Goal: Information Seeking & Learning: Learn about a topic

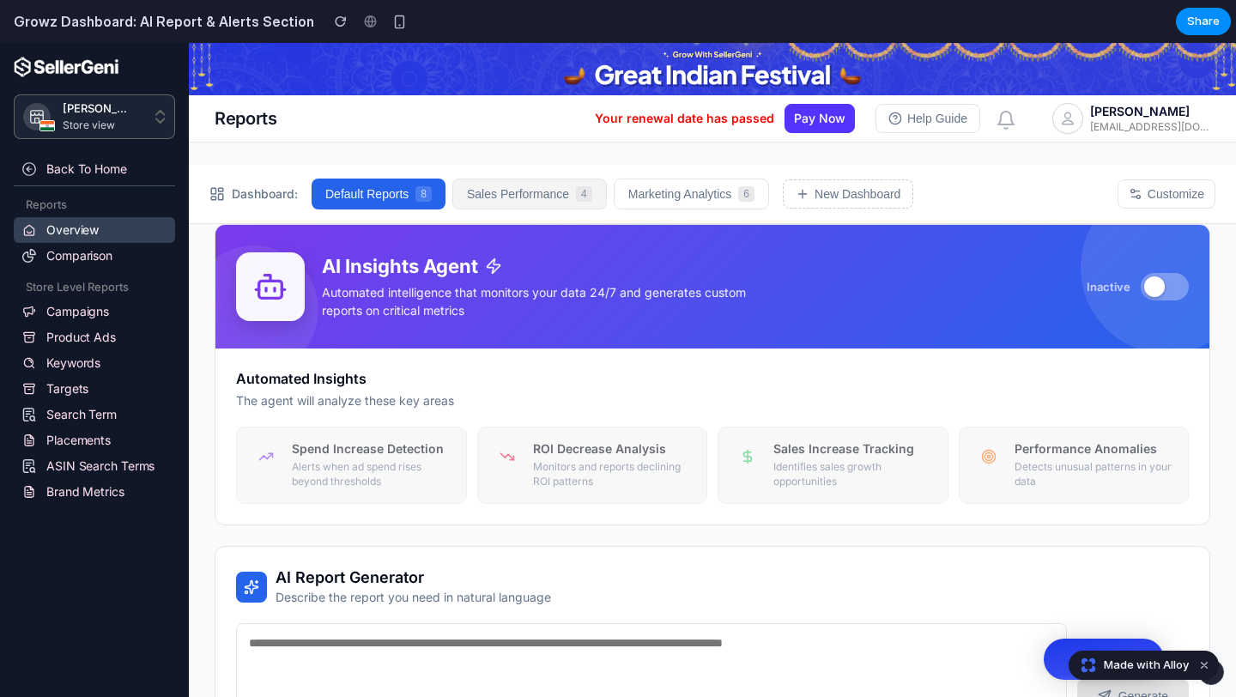
click at [532, 188] on button "Sales Performance 4" at bounding box center [529, 193] width 154 height 31
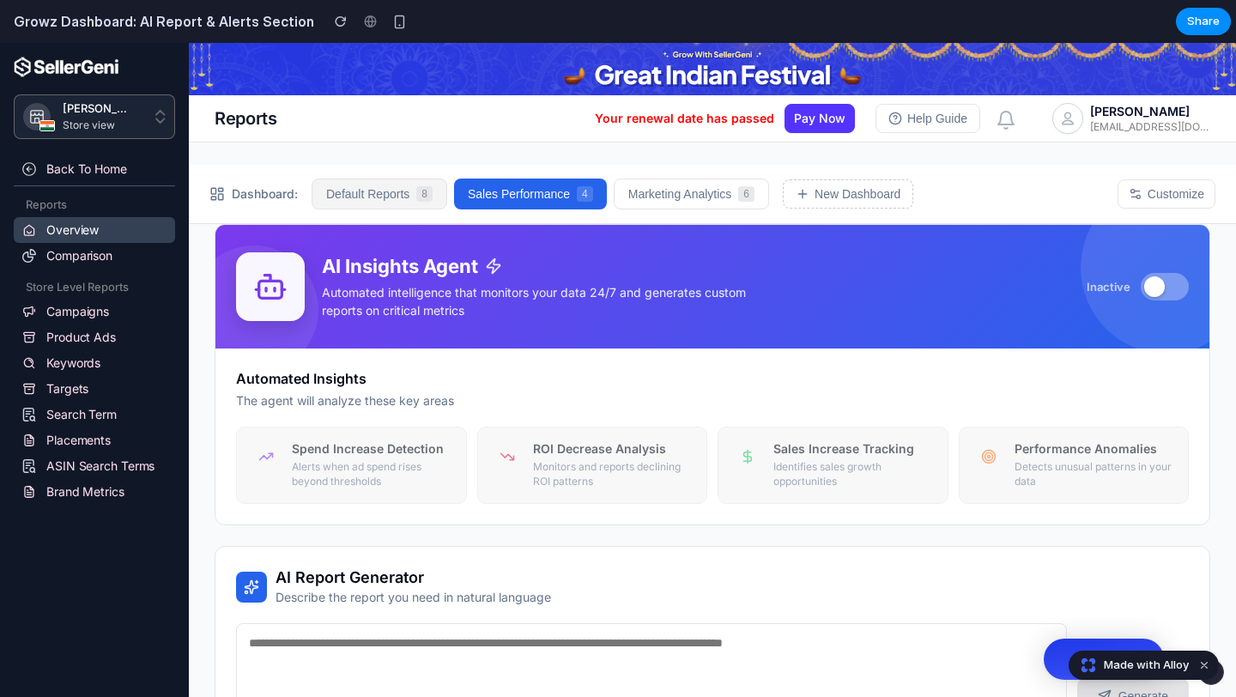
click at [374, 197] on button "Default Reports 8" at bounding box center [379, 193] width 136 height 31
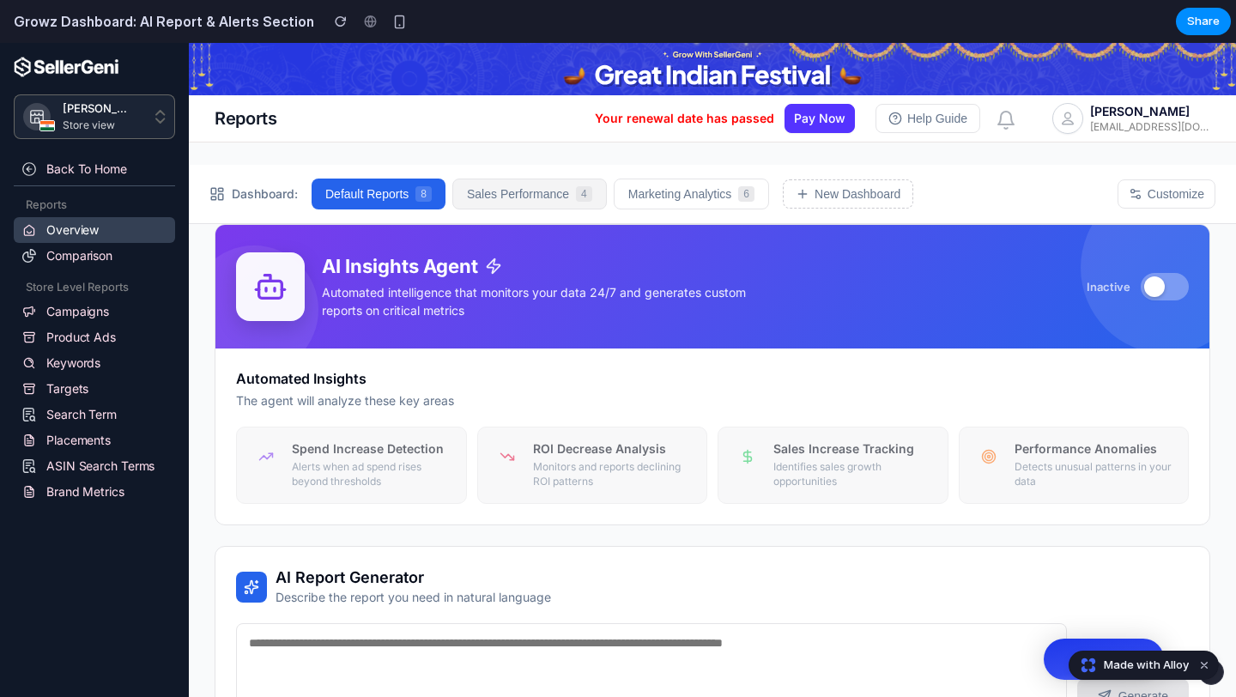
click at [503, 196] on button "Sales Performance 4" at bounding box center [529, 193] width 154 height 31
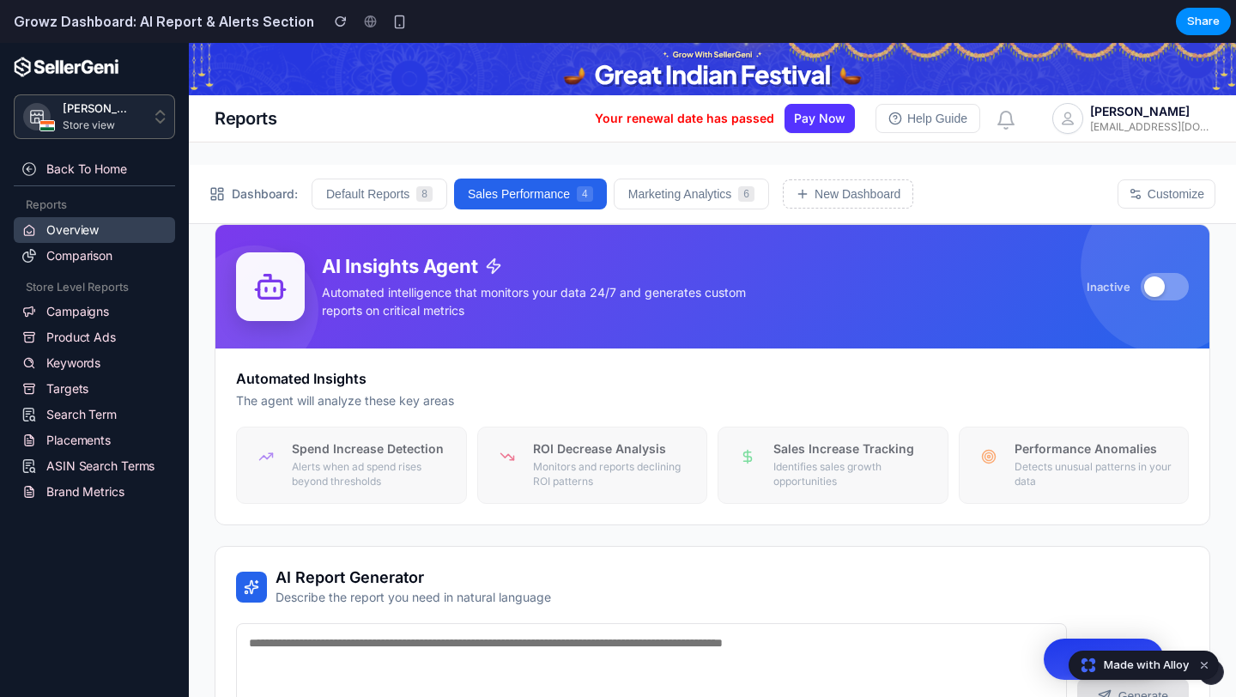
click at [624, 192] on button "Marketing Analytics 6" at bounding box center [691, 193] width 155 height 31
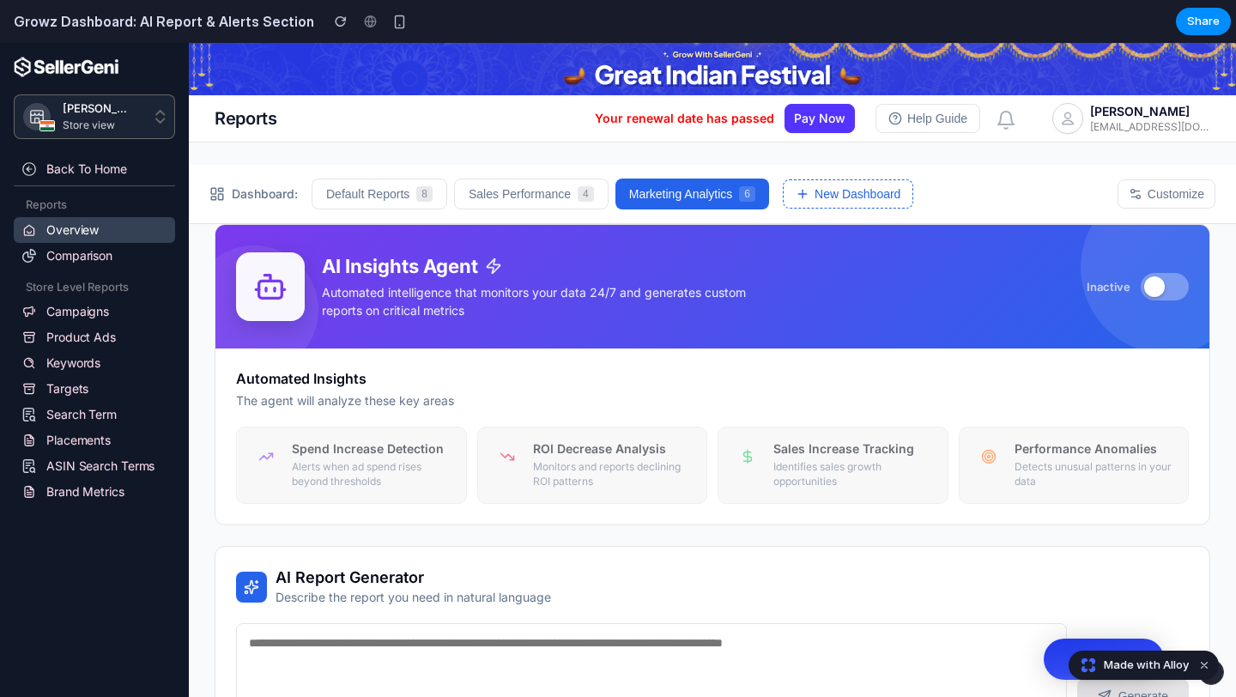
click at [793, 192] on button "New Dashboard" at bounding box center [848, 193] width 130 height 29
click at [575, 196] on button "Sales Performance 4" at bounding box center [531, 193] width 154 height 31
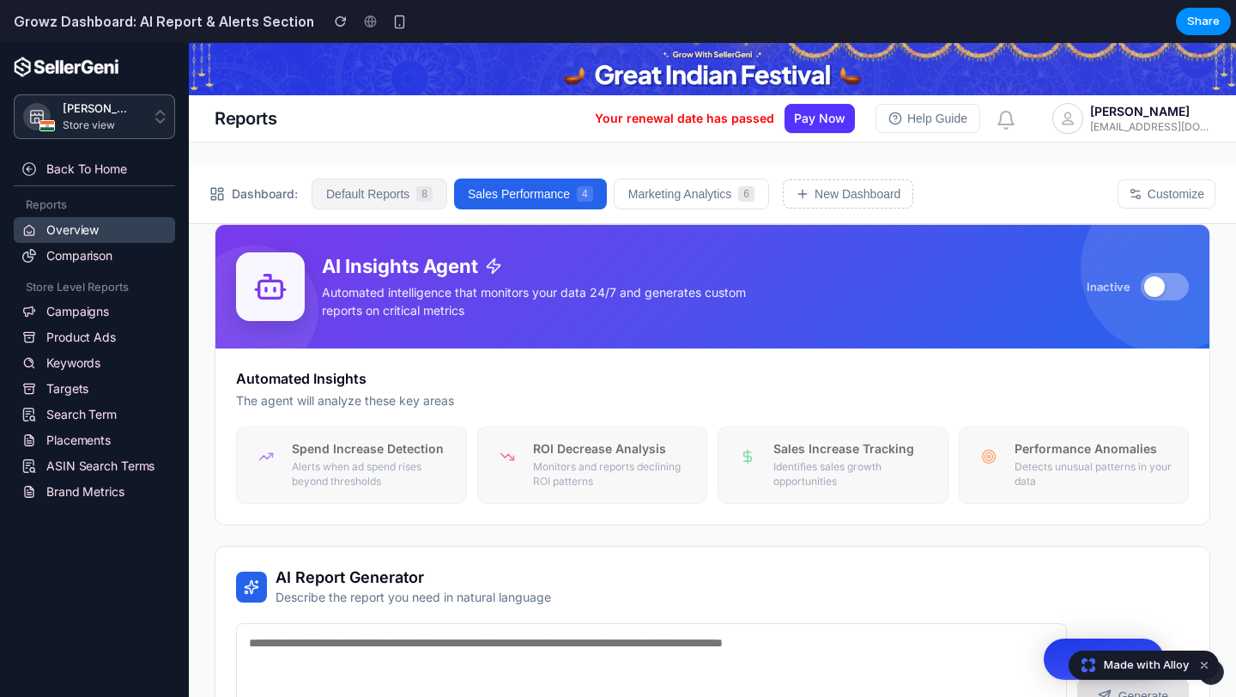
click at [408, 196] on button "Default Reports 8" at bounding box center [379, 193] width 136 height 31
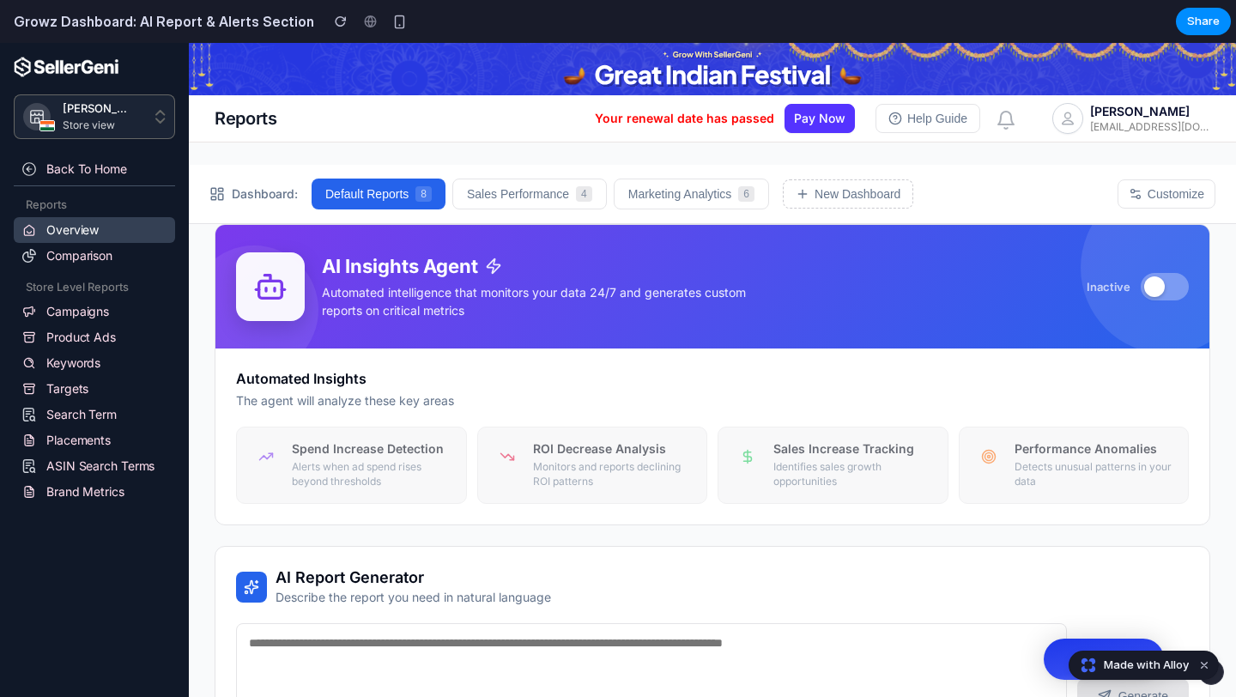
click at [1167, 287] on button at bounding box center [1164, 286] width 48 height 27
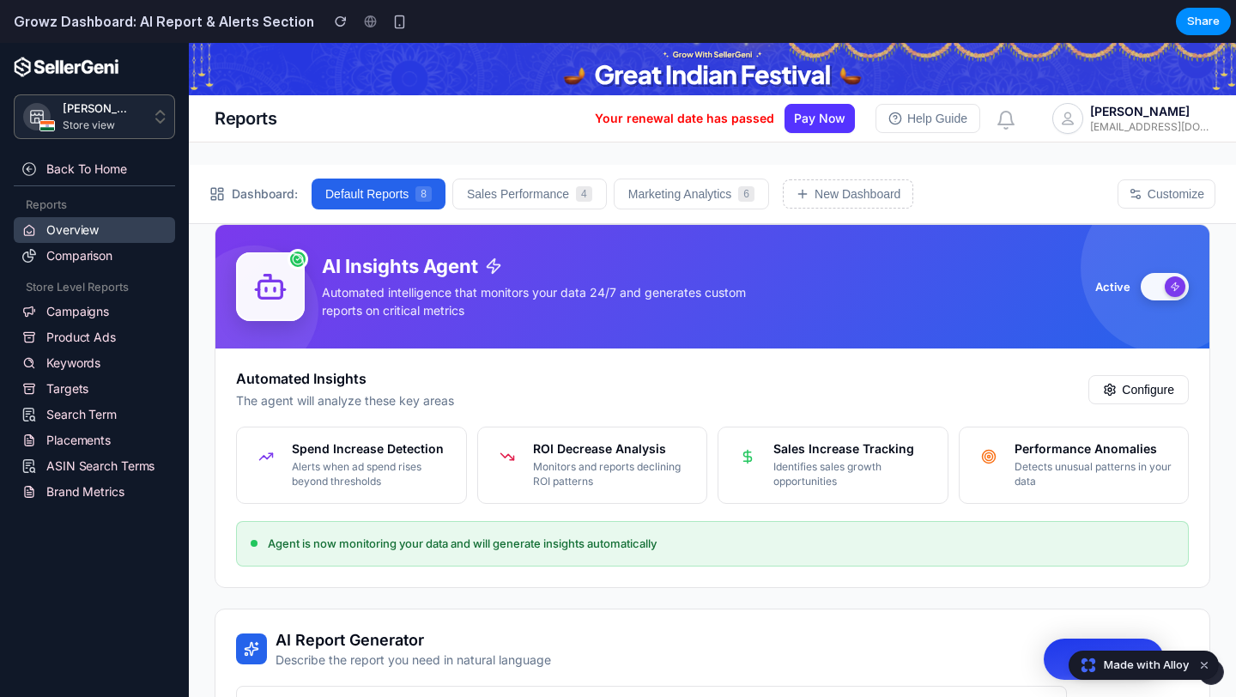
click at [1167, 287] on div at bounding box center [1174, 286] width 21 height 21
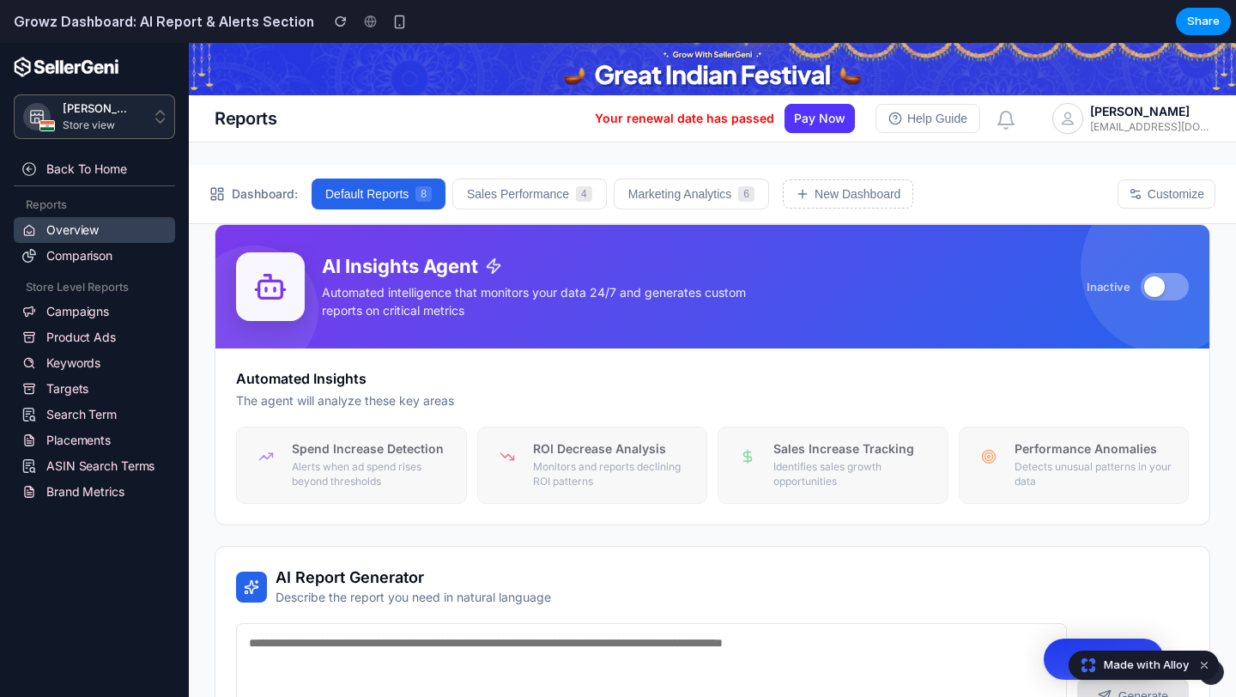
click at [1167, 287] on button at bounding box center [1164, 286] width 48 height 27
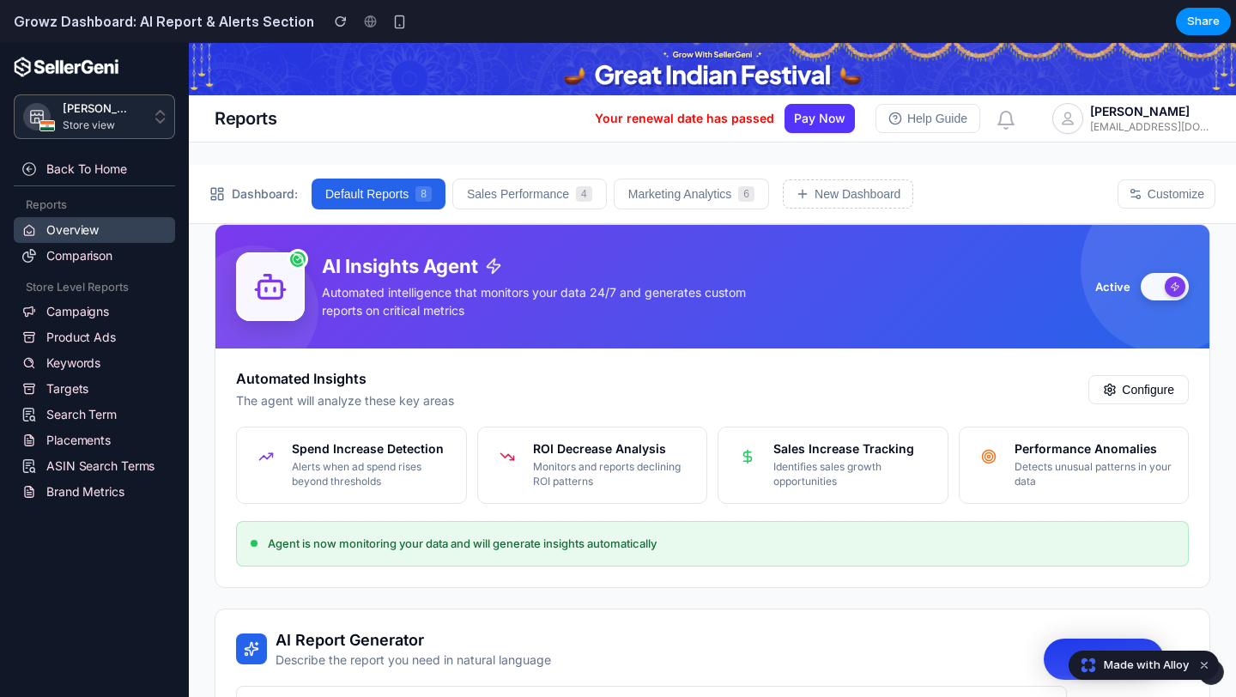
click at [1167, 287] on div at bounding box center [1174, 286] width 21 height 21
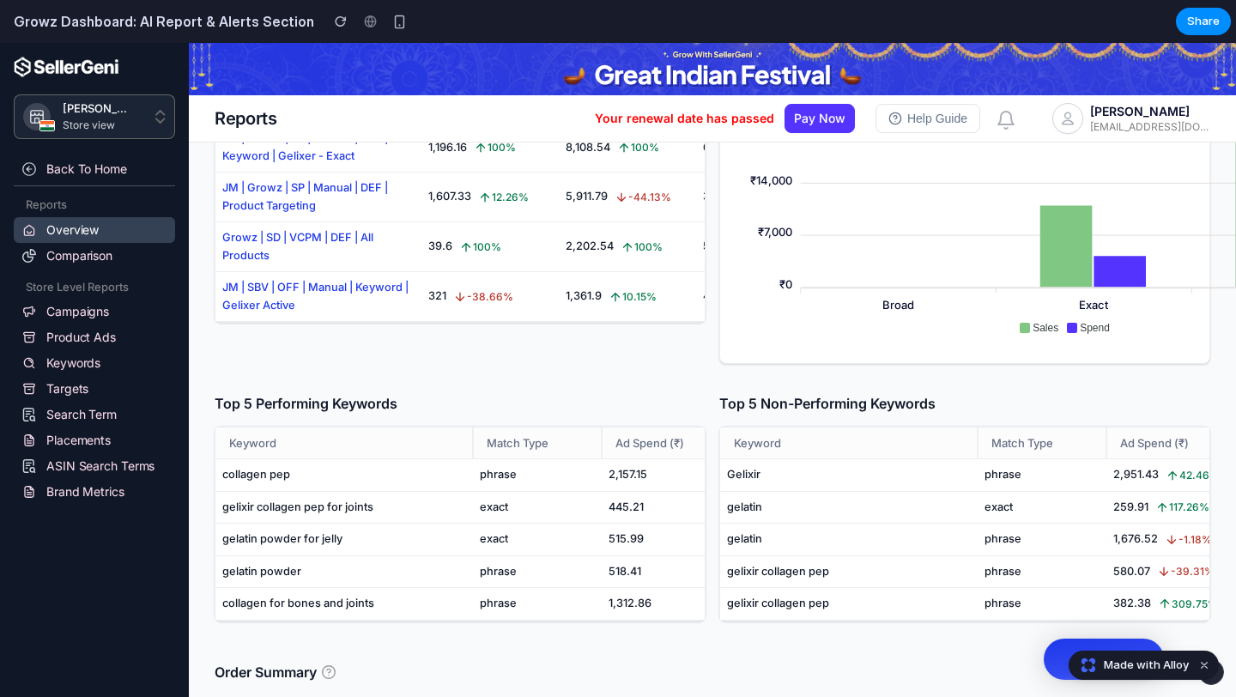
scroll to position [3160, 0]
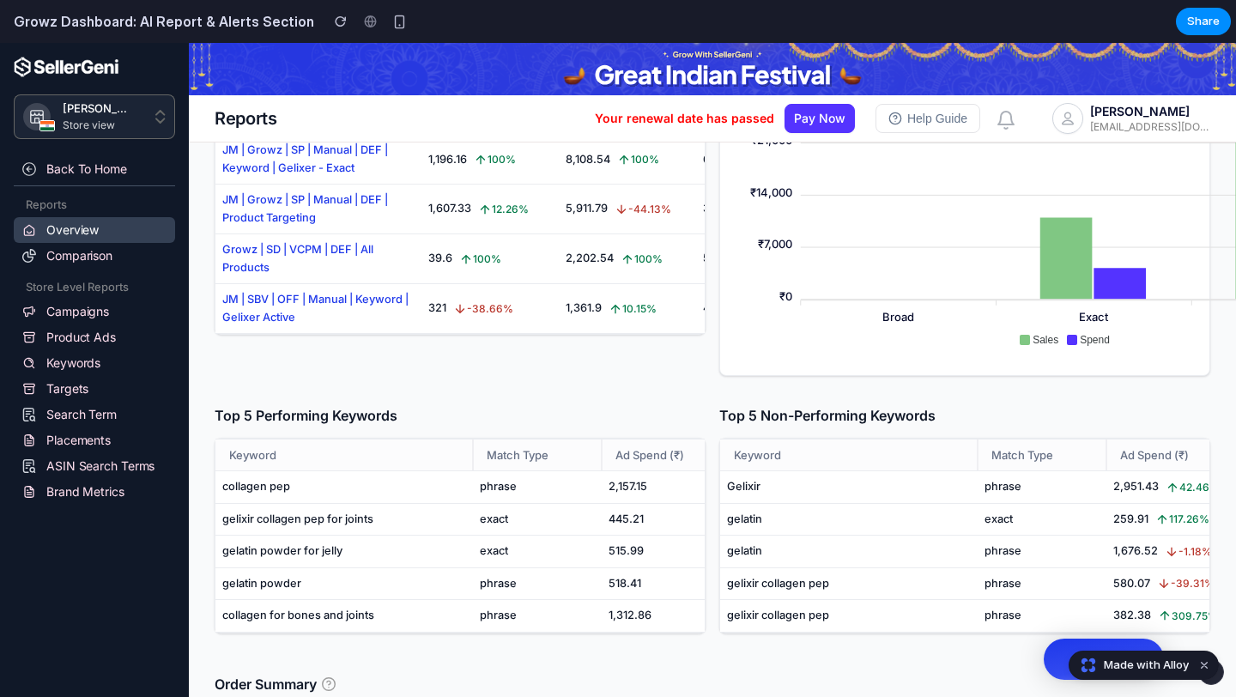
click at [257, 298] on link "JM | SBV | OFF | Manual | Keyword | Gelixer Active" at bounding box center [318, 308] width 192 height 35
click at [388, 383] on div "Top 5 Performing Keywords Keyword Match Type Ad Spend (₹) Sales (₹) ROAS ACOS (…" at bounding box center [460, 511] width 505 height 257
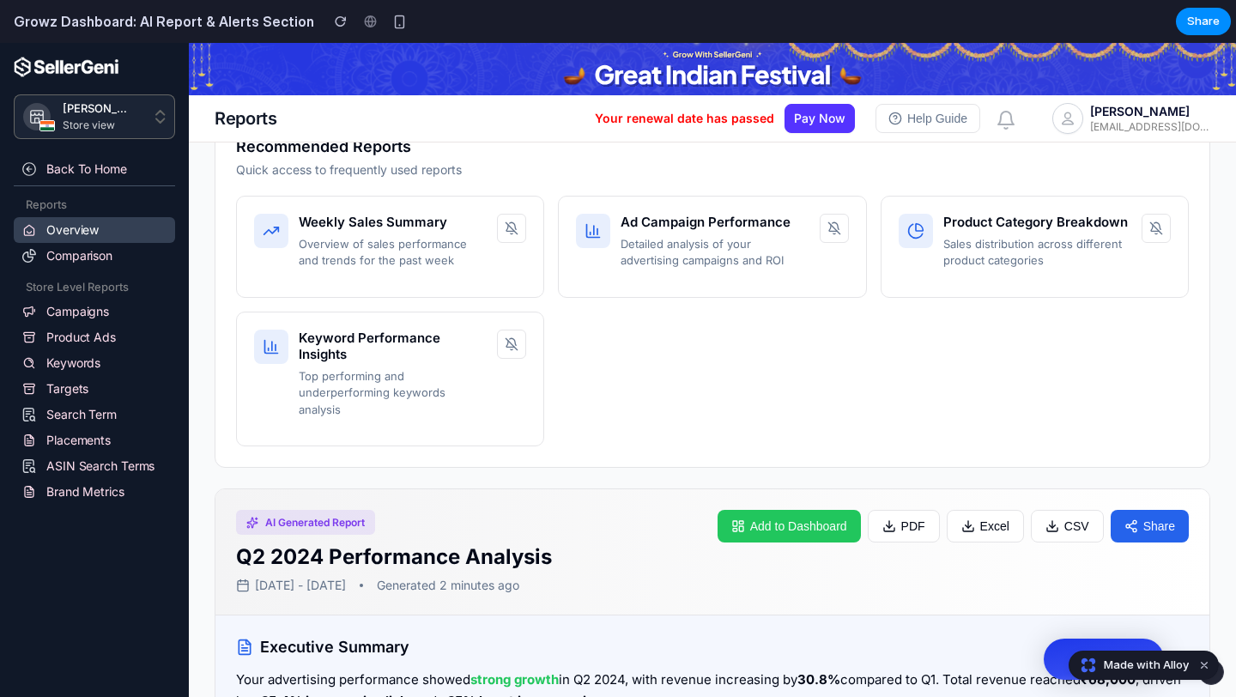
scroll to position [184, 0]
